Goal: Task Accomplishment & Management: Complete application form

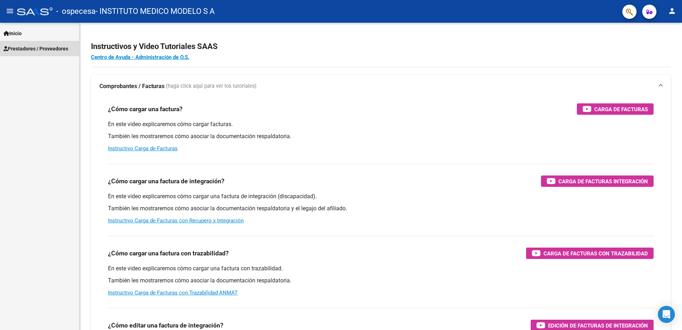
click at [49, 45] on span "Prestadores / Proveedores" at bounding box center [36, 49] width 65 height 8
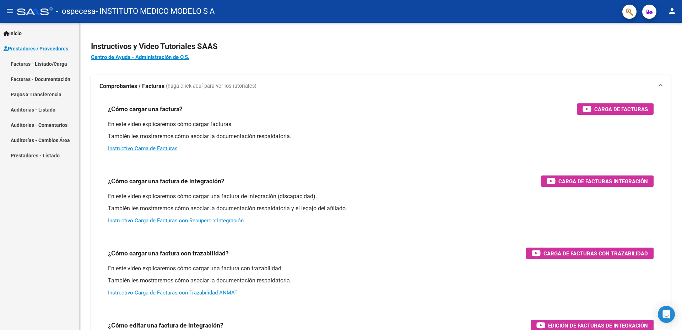
click at [49, 61] on link "Facturas - Listado/Carga" at bounding box center [39, 63] width 79 height 15
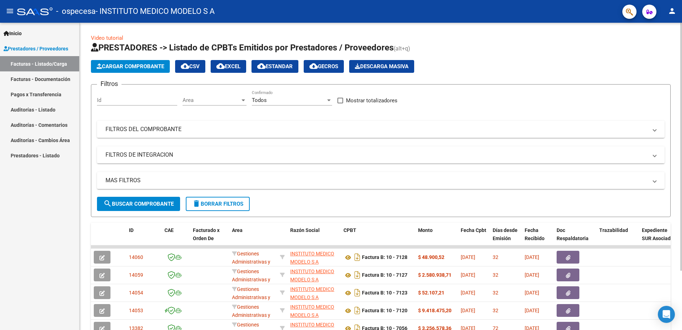
click at [115, 67] on span "Cargar Comprobante" at bounding box center [130, 66] width 67 height 6
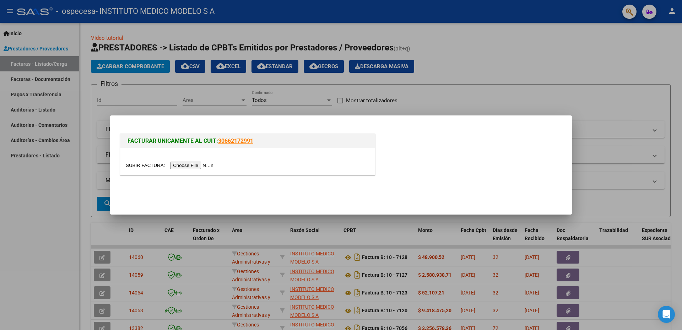
click at [198, 166] on input "file" at bounding box center [171, 165] width 90 height 7
click at [411, 96] on div at bounding box center [341, 165] width 682 height 330
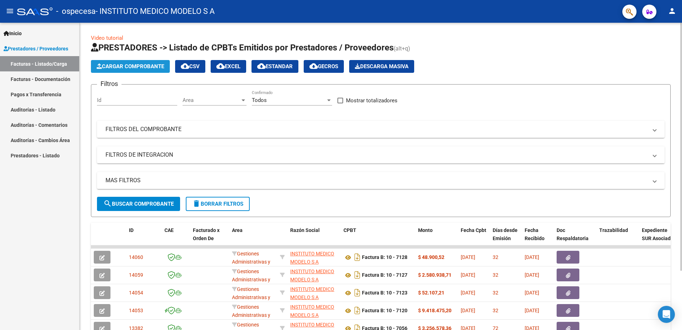
click at [151, 68] on span "Cargar Comprobante" at bounding box center [130, 66] width 67 height 6
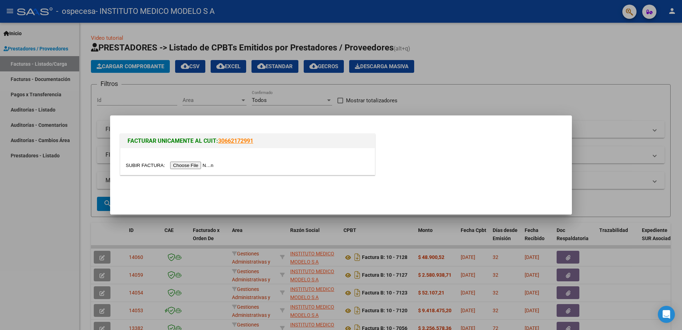
click at [188, 166] on input "file" at bounding box center [171, 165] width 90 height 7
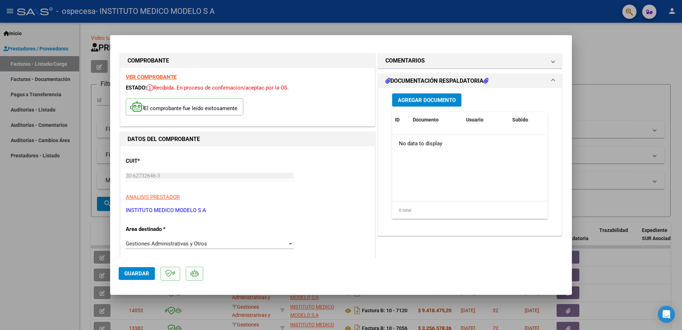
click at [416, 105] on button "Agregar Documento" at bounding box center [426, 99] width 69 height 13
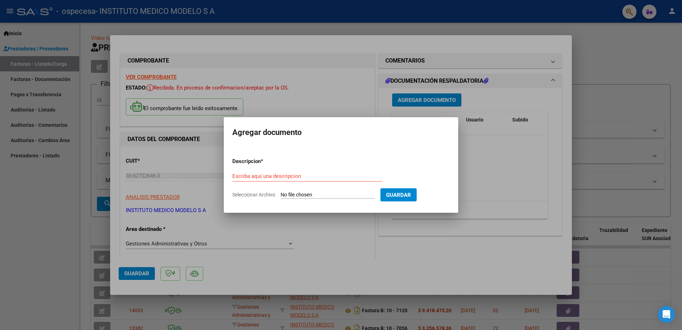
click at [323, 182] on div "Escriba aquí una descripcion" at bounding box center [307, 179] width 150 height 17
click at [304, 175] on input "Escriba aquí una descripcion" at bounding box center [307, 176] width 150 height 6
click at [310, 163] on form "Descripcion * Escriba aquí una descripcion Seleccionar Archivo Guardar" at bounding box center [340, 178] width 217 height 52
click at [300, 194] on input "Seleccionar Archivo" at bounding box center [328, 195] width 94 height 7
type input "C:\fakepath\REF FB 10-6879 [DATE].pdf"
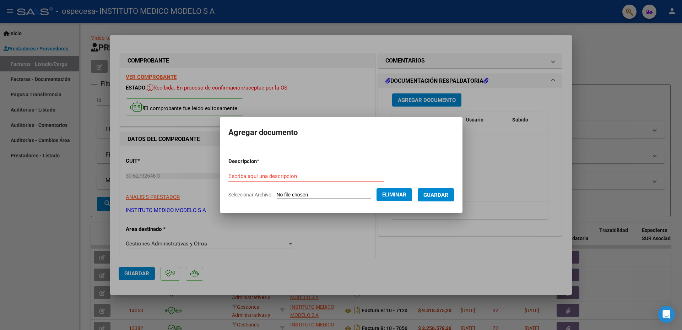
click at [262, 176] on input "Escriba aquí una descripcion" at bounding box center [306, 176] width 156 height 6
click at [261, 175] on input "REFACTURACION [DATE] INTERNACION" at bounding box center [306, 176] width 156 height 6
type input "REFACTURACION SOBRE FB 10-6879 - [DATE] INTERNACION"
click at [448, 192] on span "Guardar" at bounding box center [435, 195] width 25 height 6
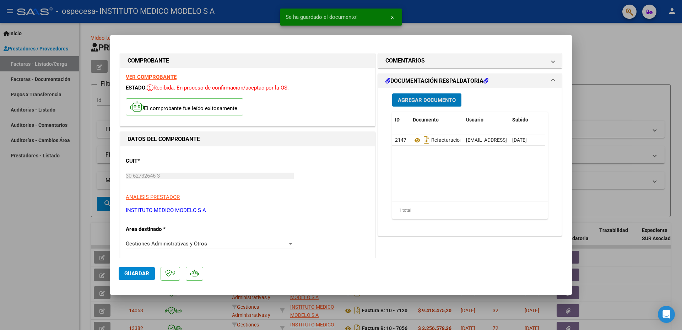
scroll to position [71, 0]
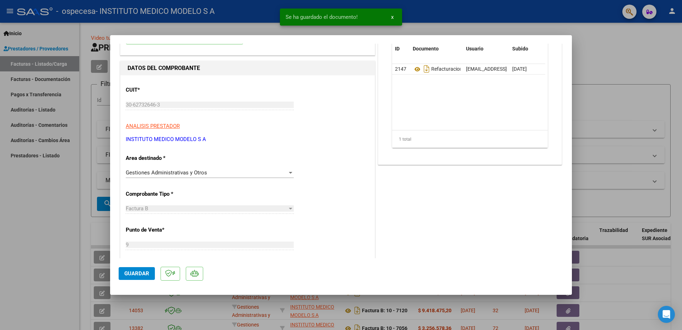
click at [186, 173] on span "Gestiones Administrativas y Otros" at bounding box center [166, 172] width 81 height 6
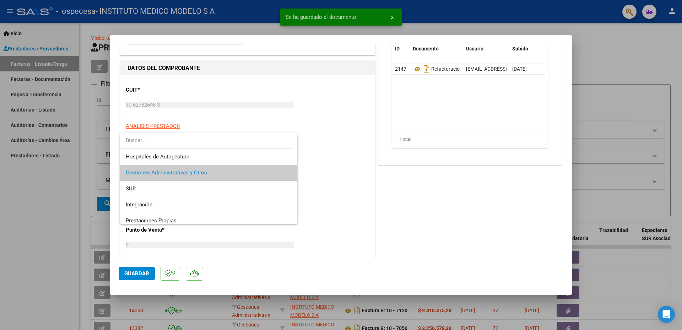
click at [222, 173] on span "Gestiones Administrativas y Otros" at bounding box center [209, 173] width 166 height 16
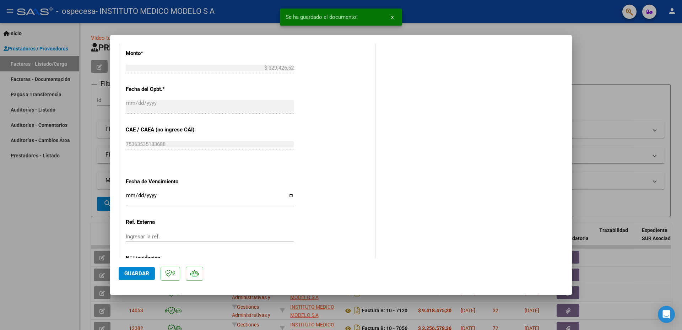
scroll to position [353, 0]
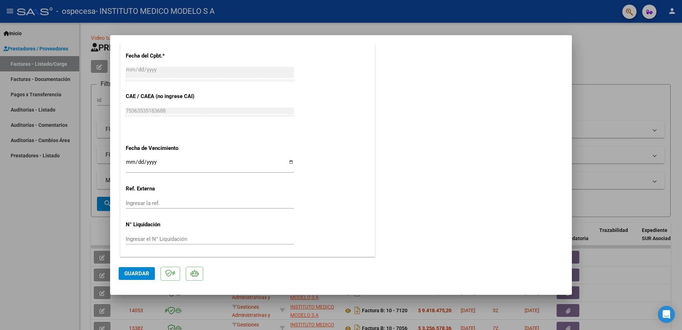
click at [289, 162] on input "Ingresar la fecha" at bounding box center [210, 164] width 168 height 11
type input "[DATE]"
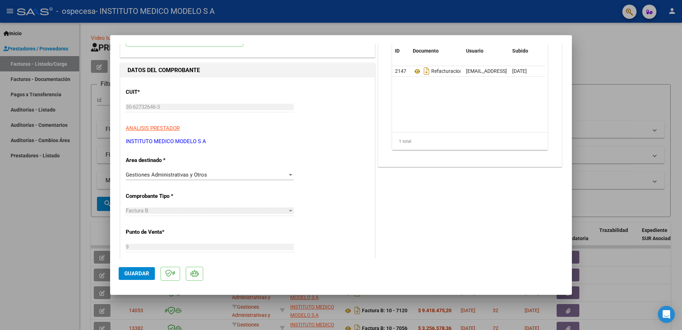
scroll to position [0, 0]
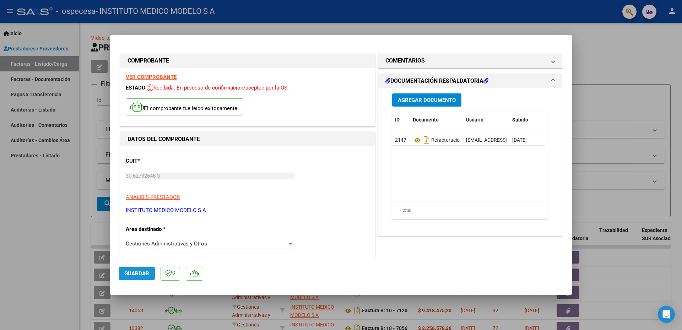
click at [146, 270] on span "Guardar" at bounding box center [136, 273] width 25 height 6
click at [624, 83] on div at bounding box center [341, 165] width 682 height 330
type input "$ 0,00"
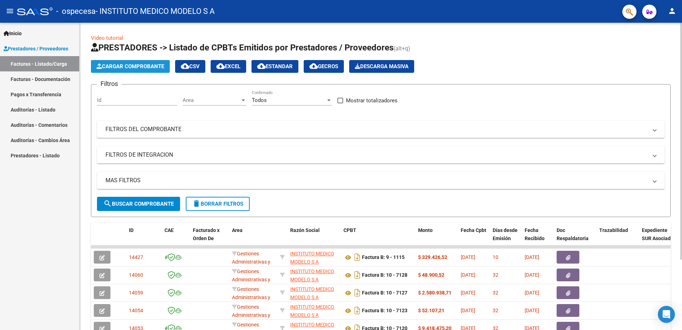
click at [105, 66] on span "Cargar Comprobante" at bounding box center [130, 66] width 67 height 6
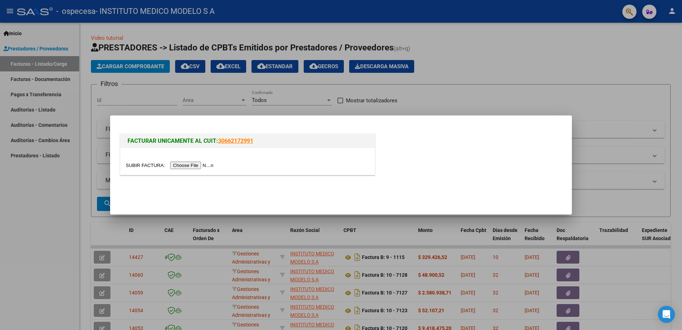
click at [188, 164] on input "file" at bounding box center [171, 165] width 90 height 7
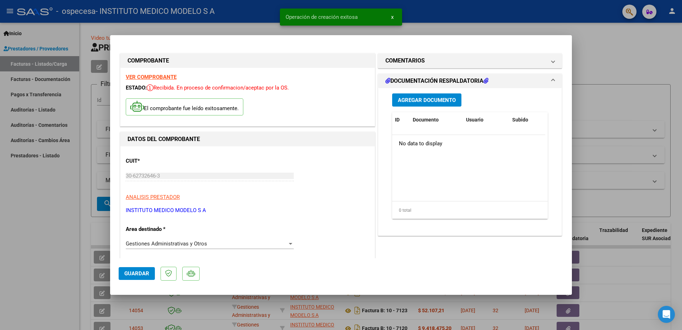
click at [443, 98] on span "Agregar Documento" at bounding box center [427, 100] width 58 height 6
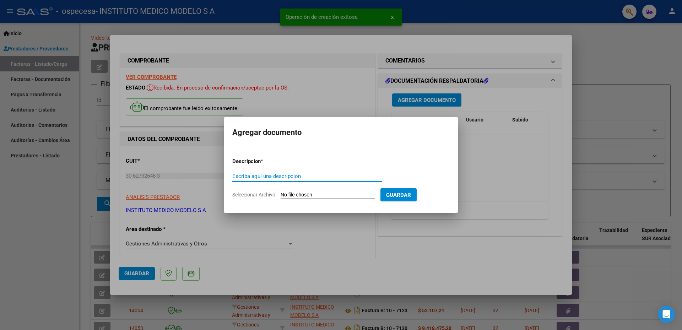
click at [284, 177] on input "Escriba aquí una descripcion" at bounding box center [307, 176] width 150 height 6
type input "P"
type input "DOC. RESPALDATORIA"
click at [304, 192] on input "Seleccionar Archivo" at bounding box center [328, 195] width 94 height 7
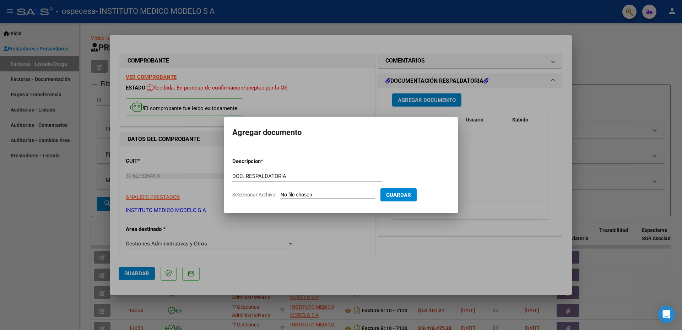
type input "C:\fakepath\N° 56647 - INTERNACION GRAL.pdf"
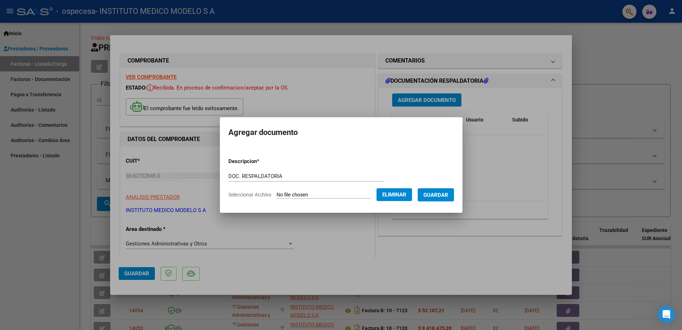
click at [448, 194] on span "Guardar" at bounding box center [435, 195] width 25 height 6
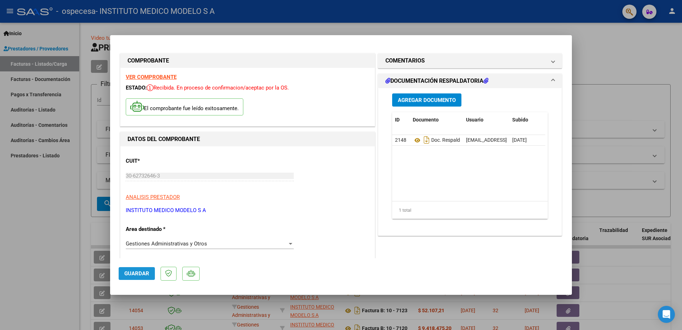
click at [135, 270] on button "Guardar" at bounding box center [137, 273] width 36 height 13
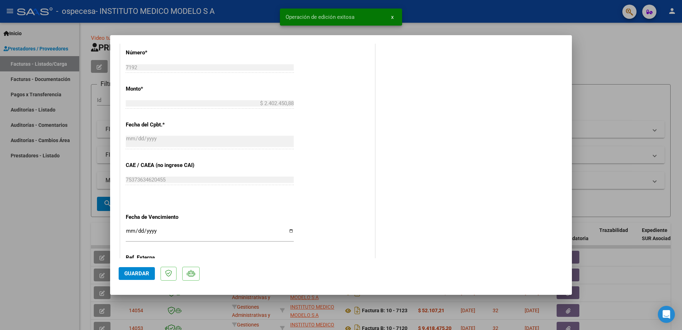
scroll to position [353, 0]
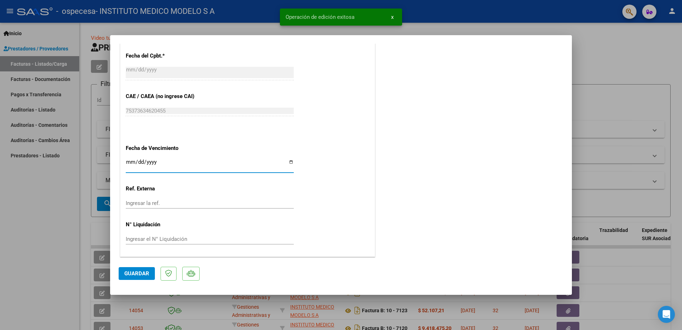
click at [289, 161] on input "Ingresar la fecha" at bounding box center [210, 164] width 168 height 11
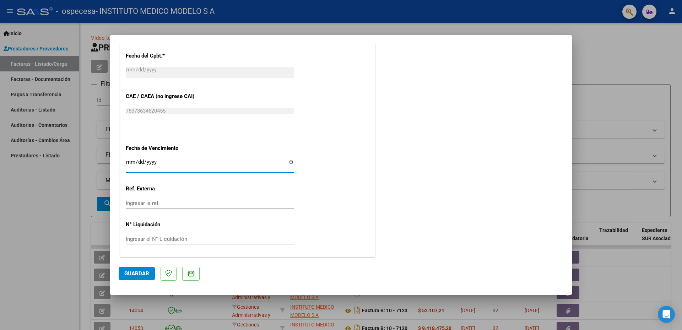
type input "[DATE]"
click at [140, 272] on span "Guardar" at bounding box center [136, 273] width 25 height 6
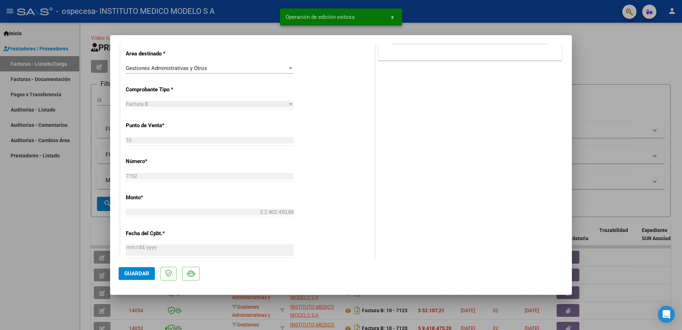
scroll to position [0, 0]
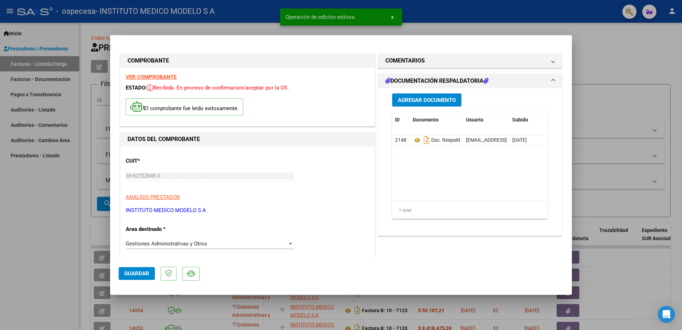
click at [603, 63] on div at bounding box center [341, 165] width 682 height 330
type input "$ 0,00"
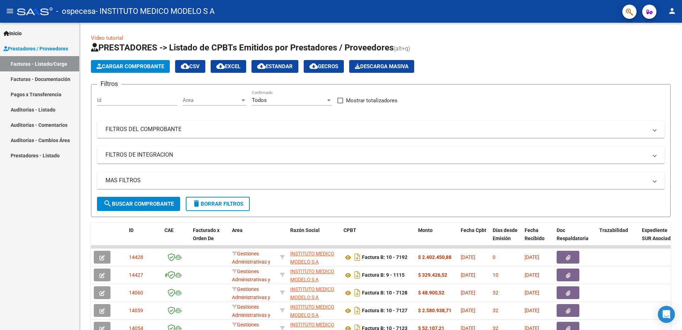
click at [673, 6] on button "person" at bounding box center [672, 11] width 14 height 14
click at [654, 47] on button "exit_to_app Salir" at bounding box center [657, 46] width 43 height 17
